Goal: Complete application form

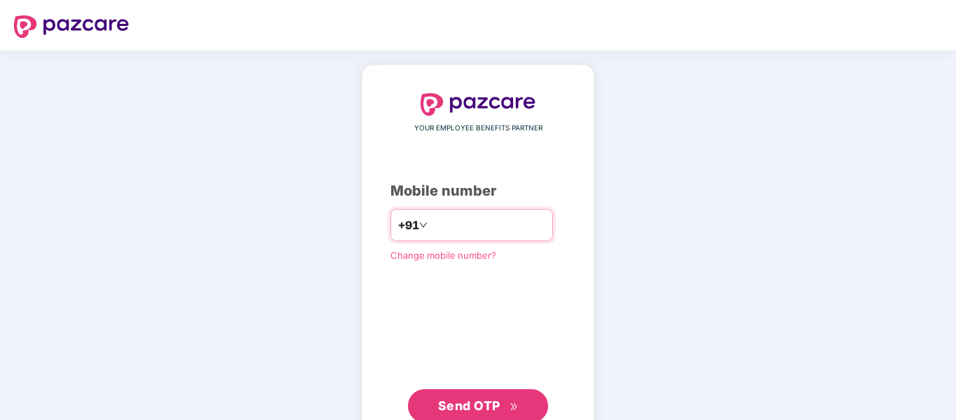
click at [430, 236] on input "number" at bounding box center [487, 225] width 115 height 22
type input "**********"
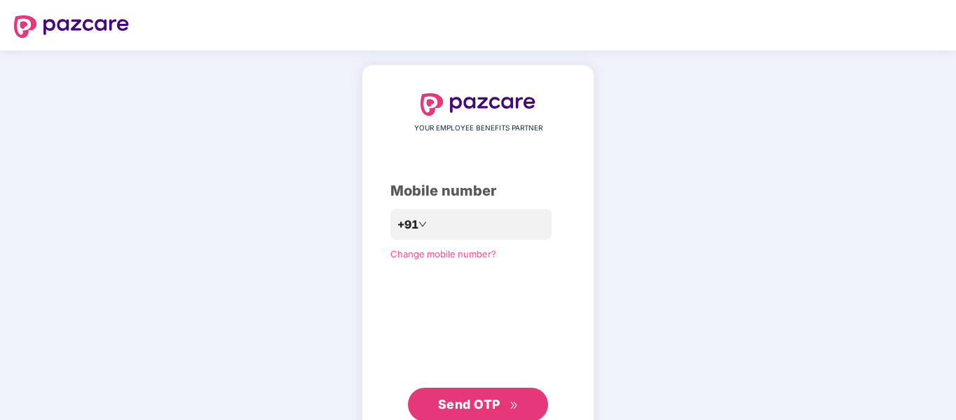
click at [473, 408] on span "Send OTP" at bounding box center [469, 404] width 62 height 15
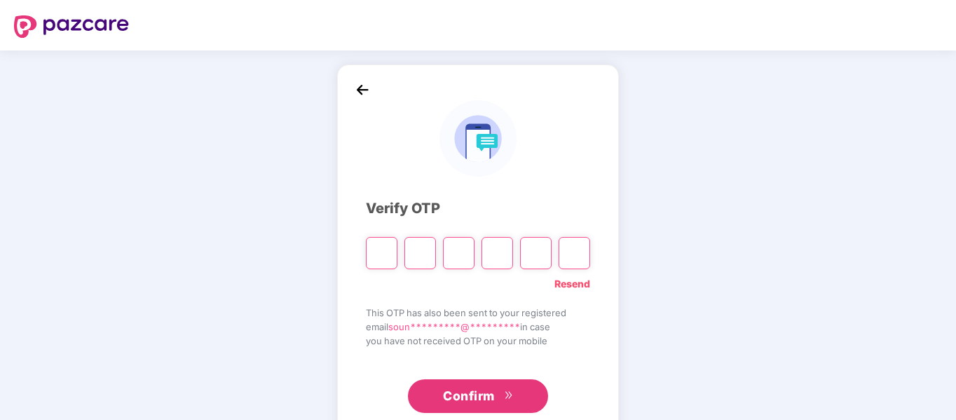
click at [387, 255] on input "Please enter verification code. Digit 1" at bounding box center [382, 253] width 32 height 32
type input "*"
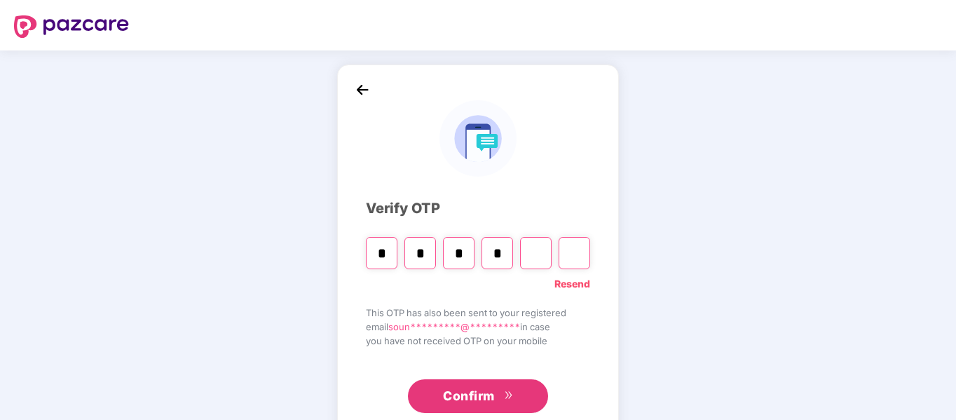
type input "*"
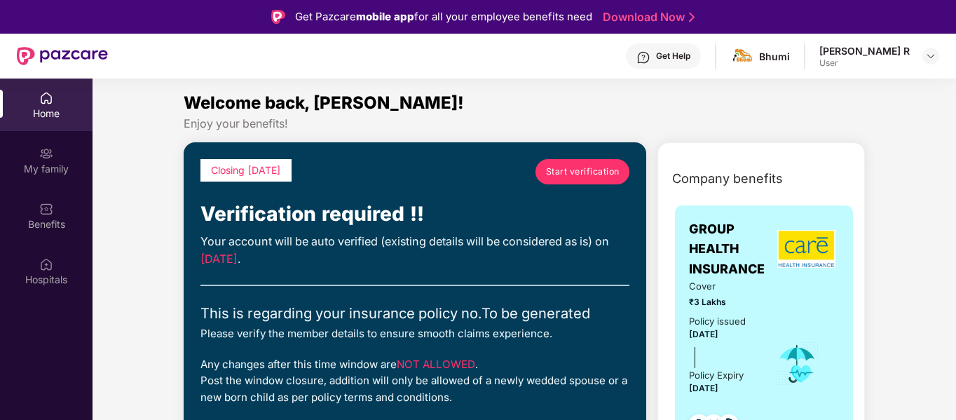
click at [574, 167] on span "Start verification" at bounding box center [583, 171] width 74 height 13
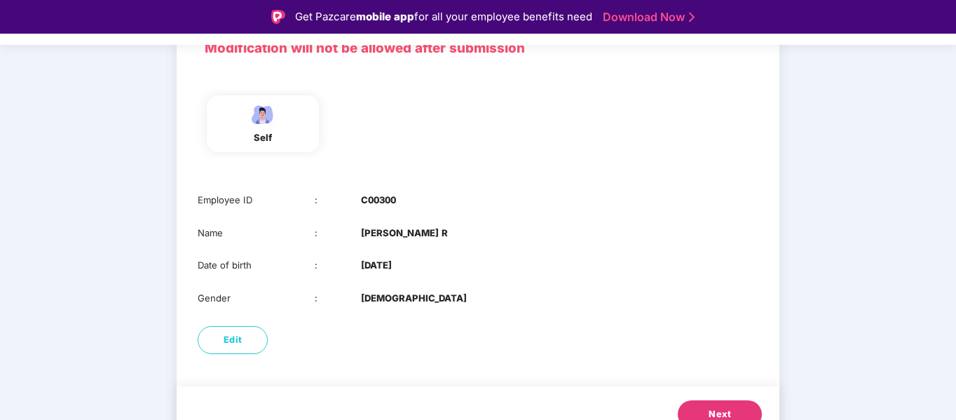
scroll to position [135, 0]
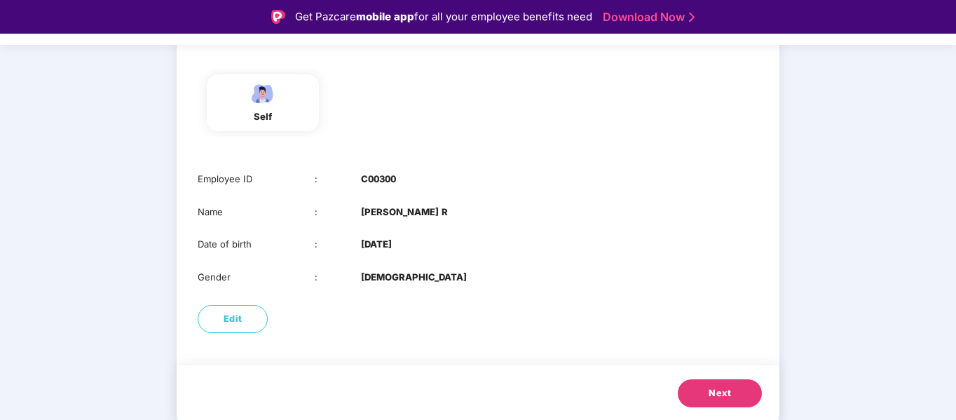
click at [737, 391] on button "Next" at bounding box center [720, 393] width 84 height 28
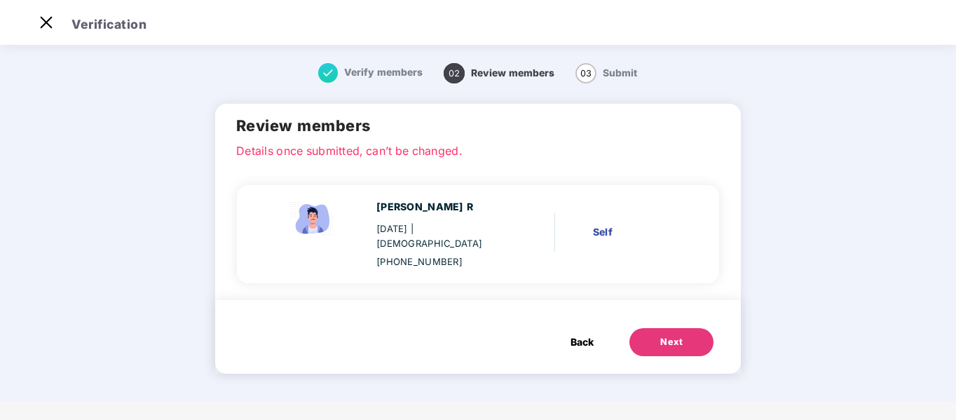
scroll to position [0, 0]
click at [667, 335] on div "Next" at bounding box center [671, 342] width 22 height 14
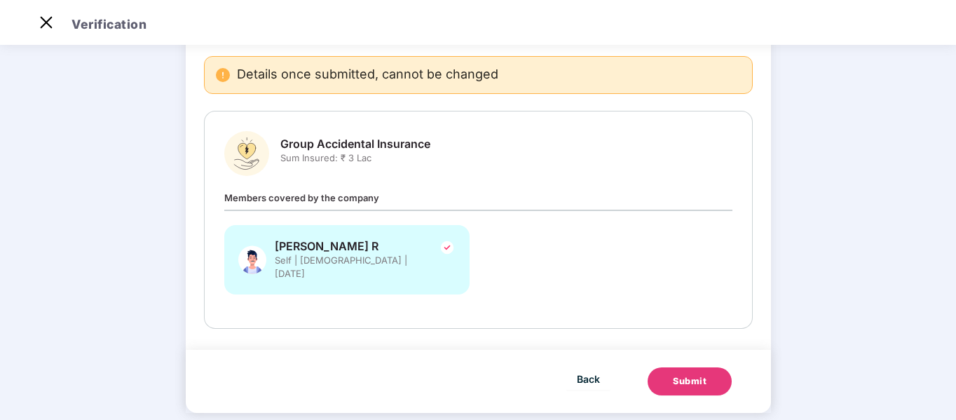
scroll to position [107, 0]
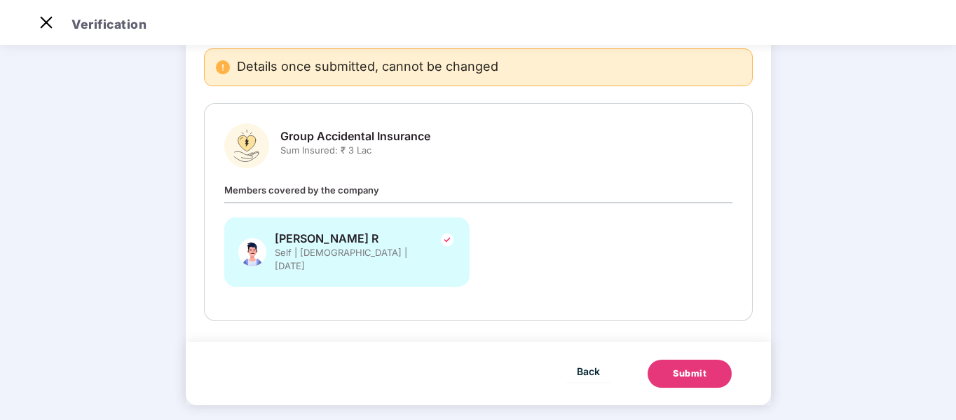
click at [688, 367] on div "Submit" at bounding box center [690, 374] width 34 height 14
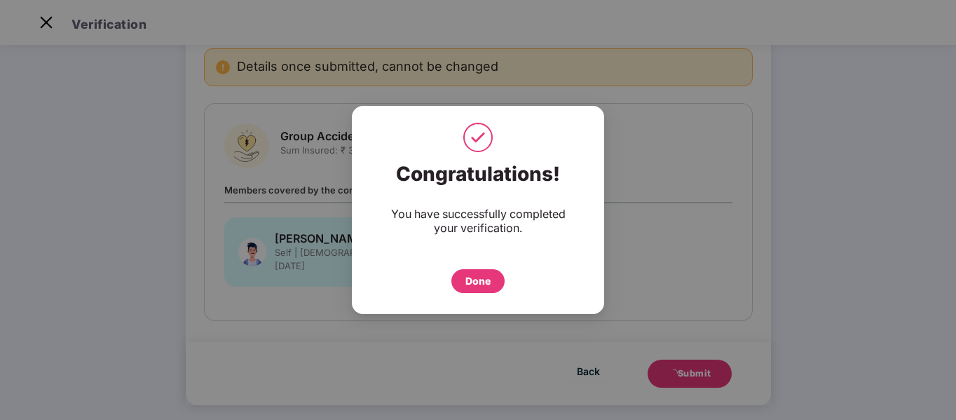
click at [480, 280] on div "Done" at bounding box center [478, 280] width 25 height 15
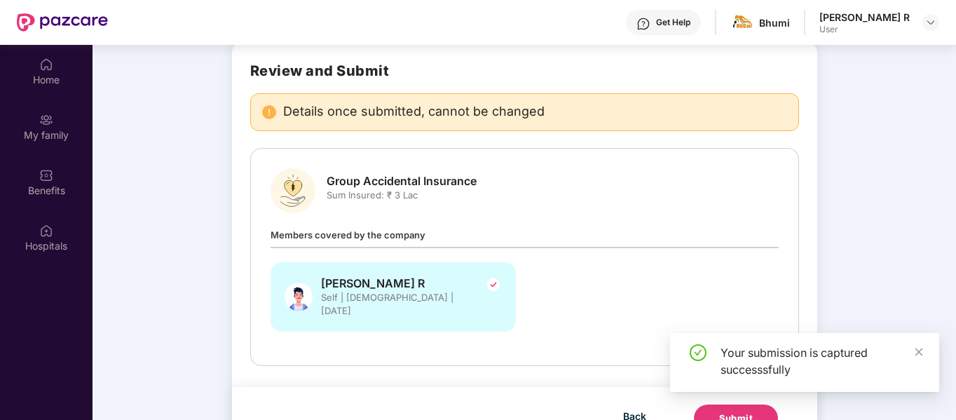
scroll to position [79, 0]
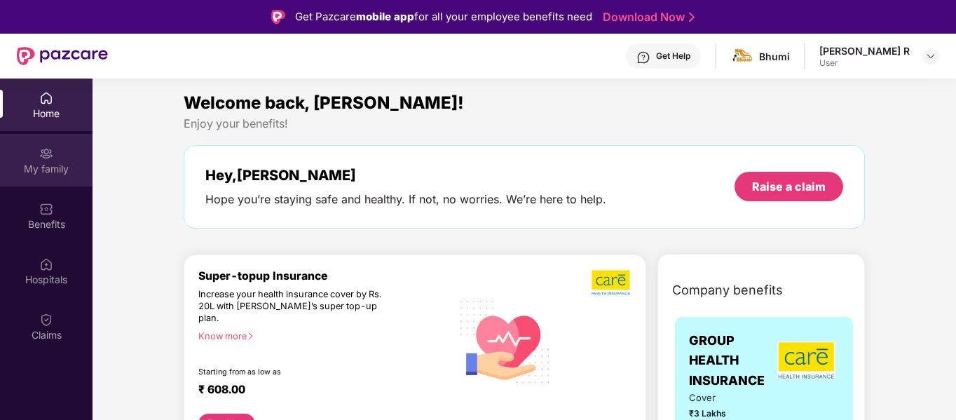
click at [49, 166] on div "My family" at bounding box center [46, 169] width 93 height 14
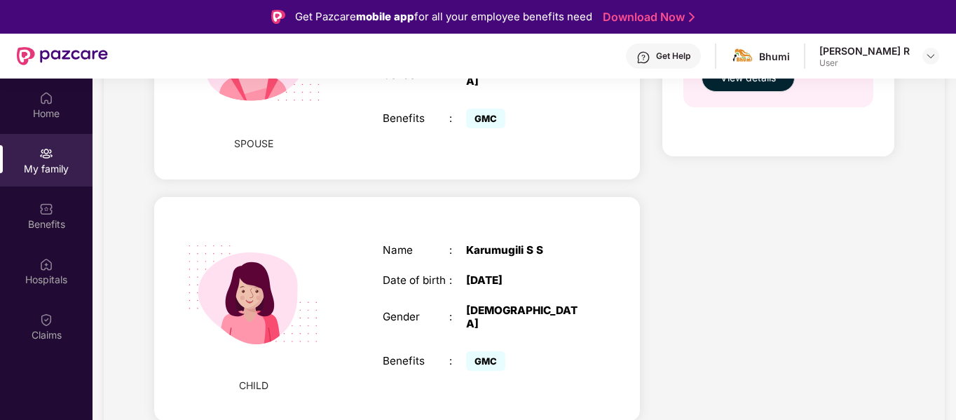
scroll to position [681, 0]
